Goal: Obtain resource: Download file/media

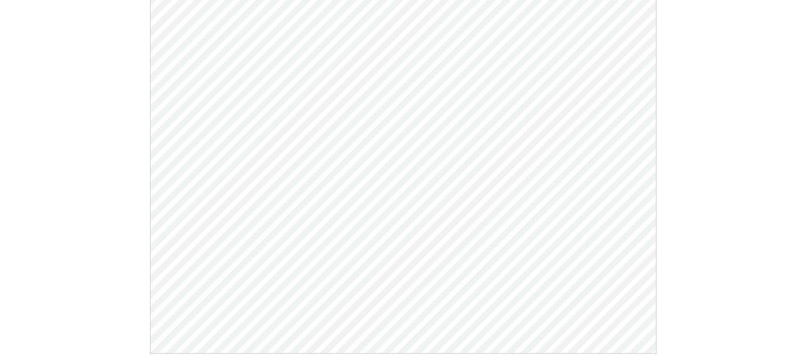
scroll to position [140, 0]
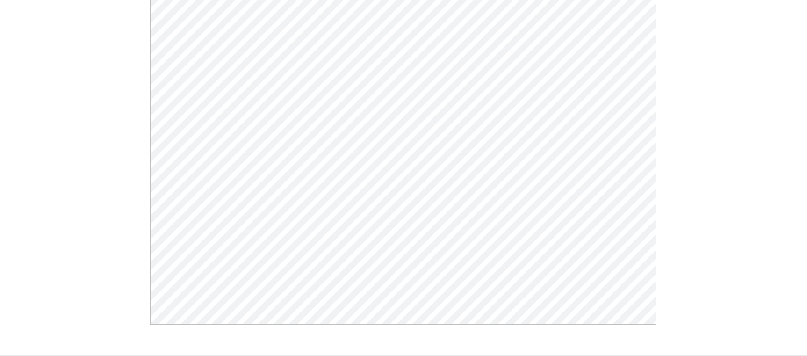
select select "Language Translate Widget"
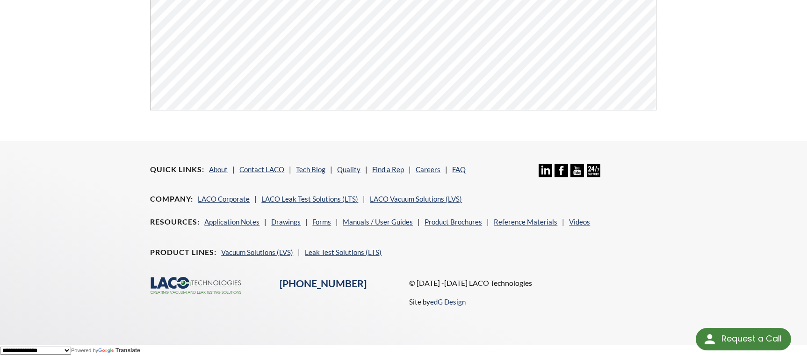
scroll to position [356, 0]
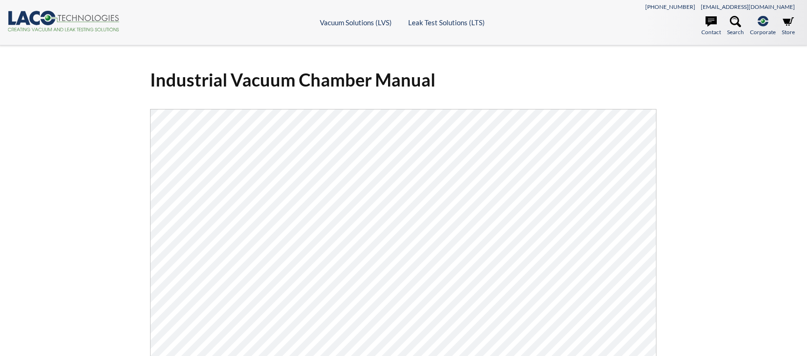
select select "Language Translate Widget"
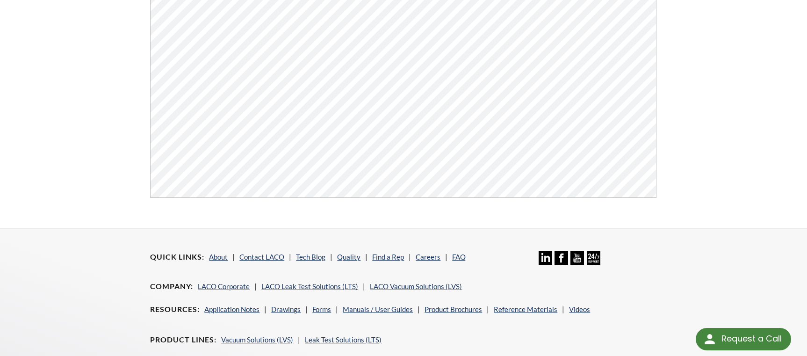
scroll to position [356, 0]
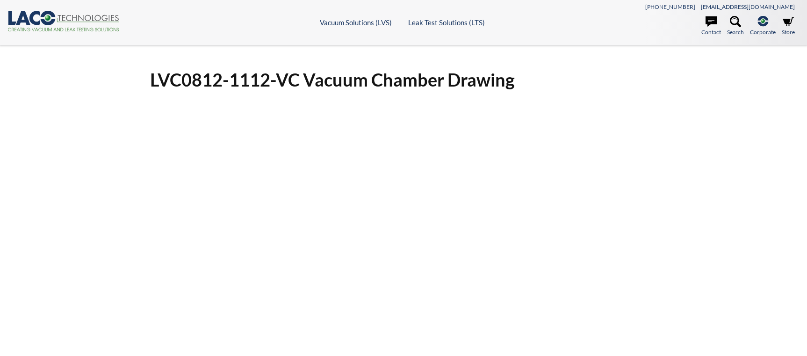
select select "Language Translate Widget"
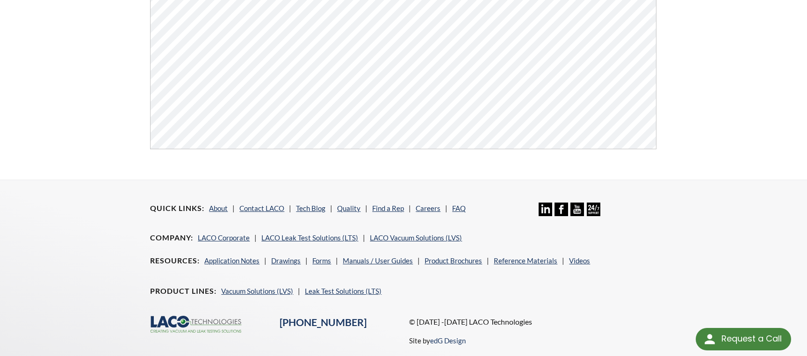
scroll to position [356, 0]
